Goal: Check status: Check status

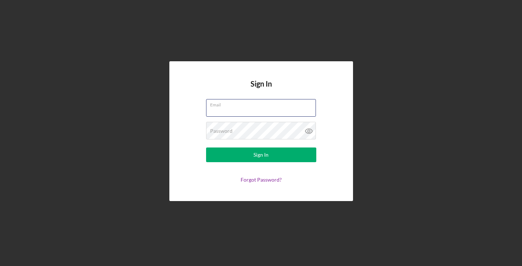
type input "[EMAIL_ADDRESS][DOMAIN_NAME]"
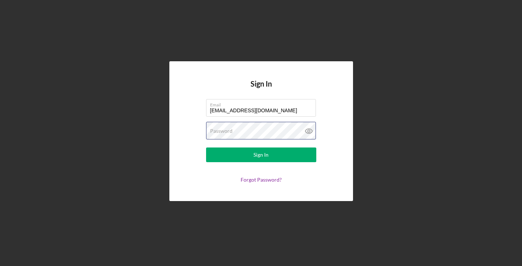
click at [261, 155] on button "Sign In" at bounding box center [261, 155] width 110 height 15
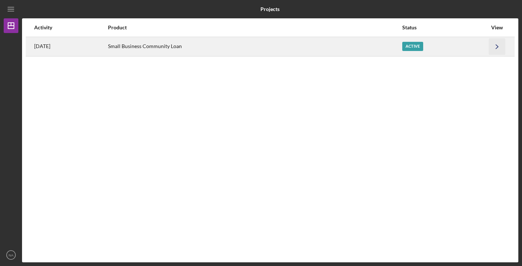
click at [493, 52] on icon "Icon/Navigate" at bounding box center [497, 46] width 17 height 17
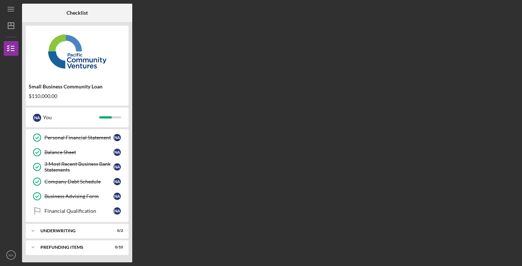
scroll to position [133, 0]
